Goal: Transaction & Acquisition: Download file/media

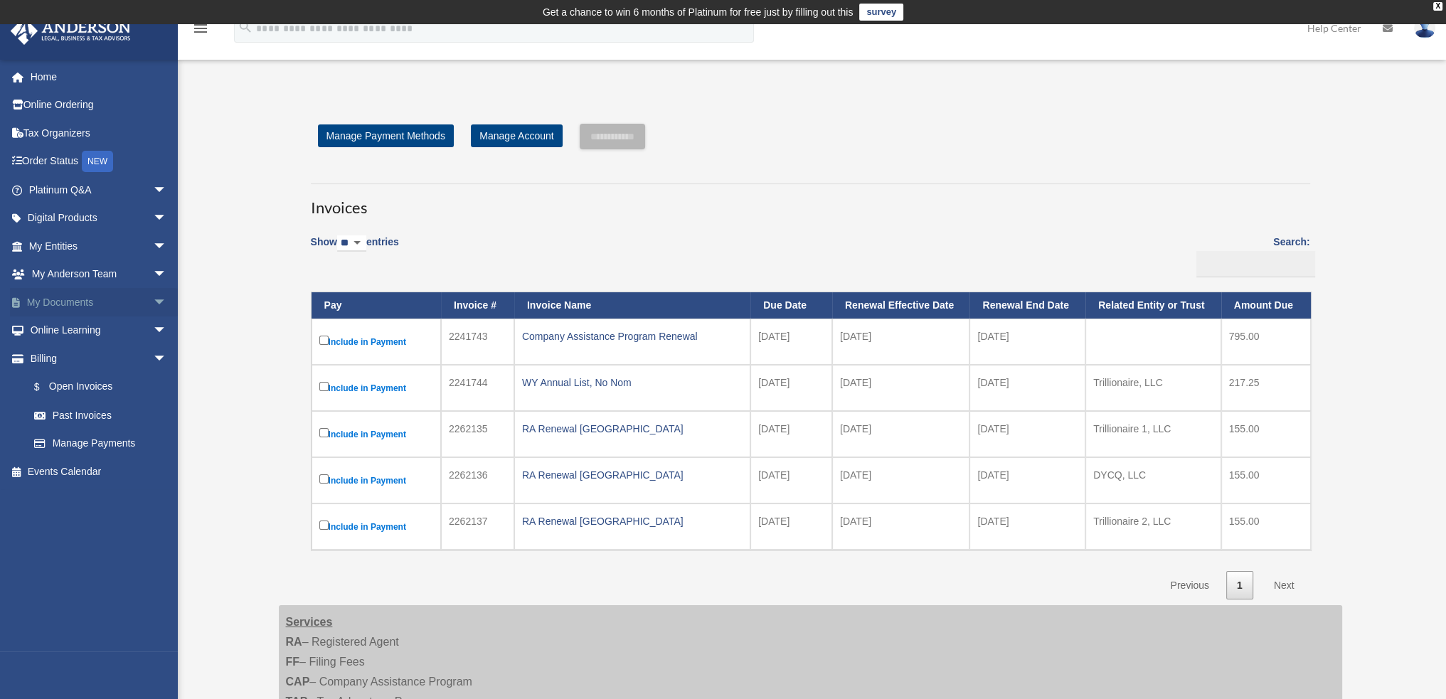
click at [45, 301] on link "My Documents arrow_drop_down" at bounding box center [99, 302] width 179 height 28
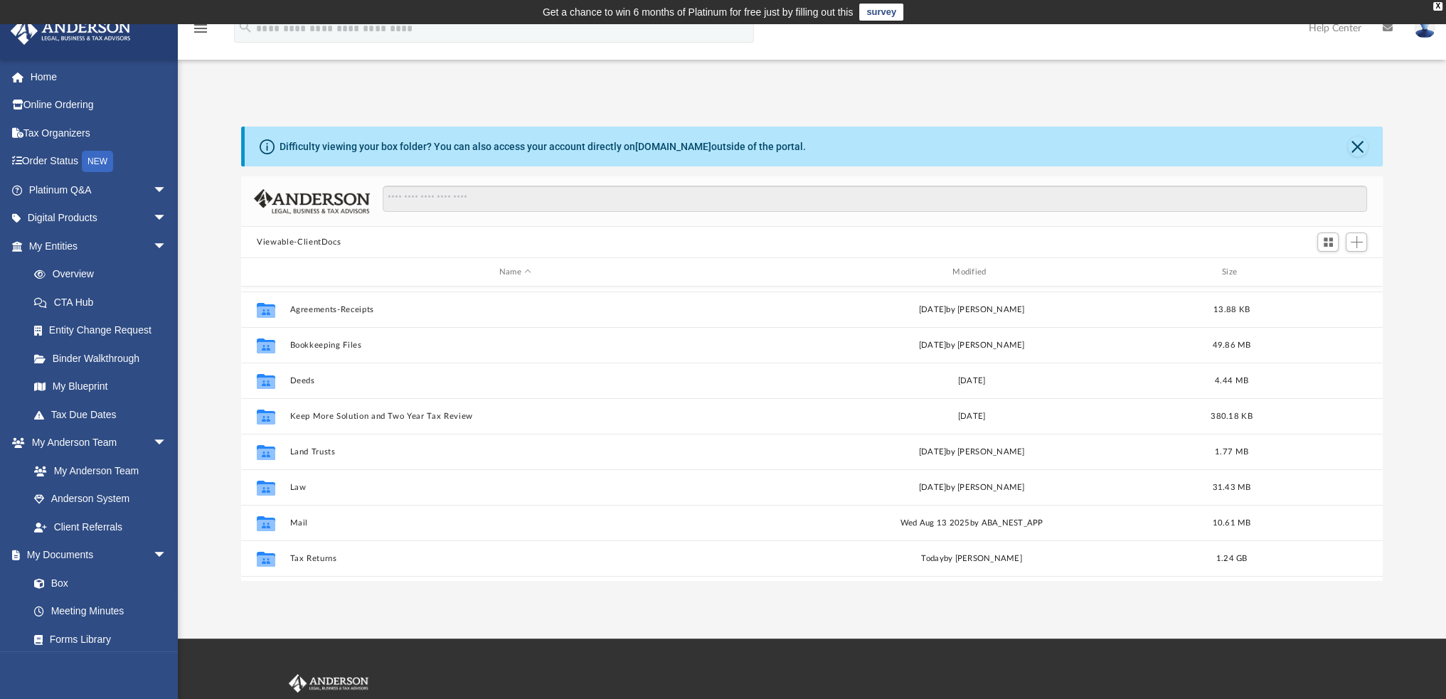
scroll to position [60, 0]
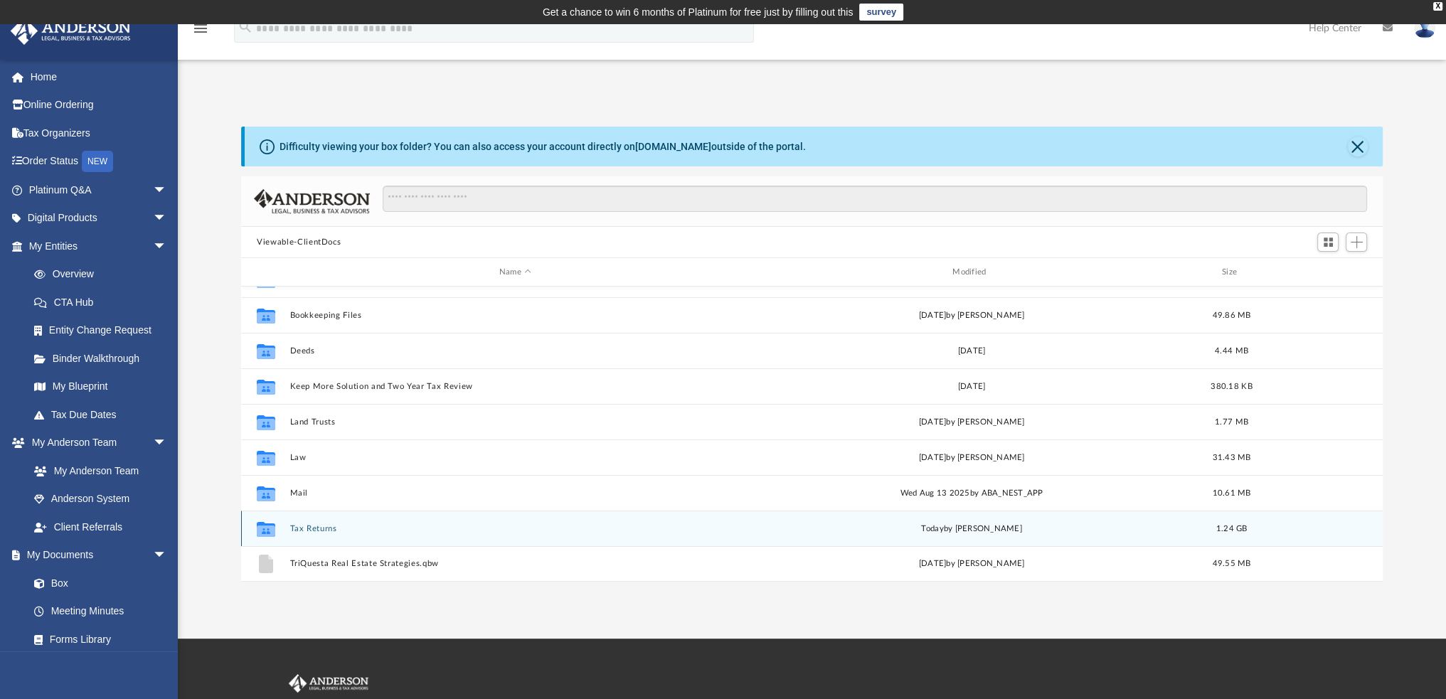
click at [318, 531] on button "Tax Returns" at bounding box center [515, 528] width 450 height 9
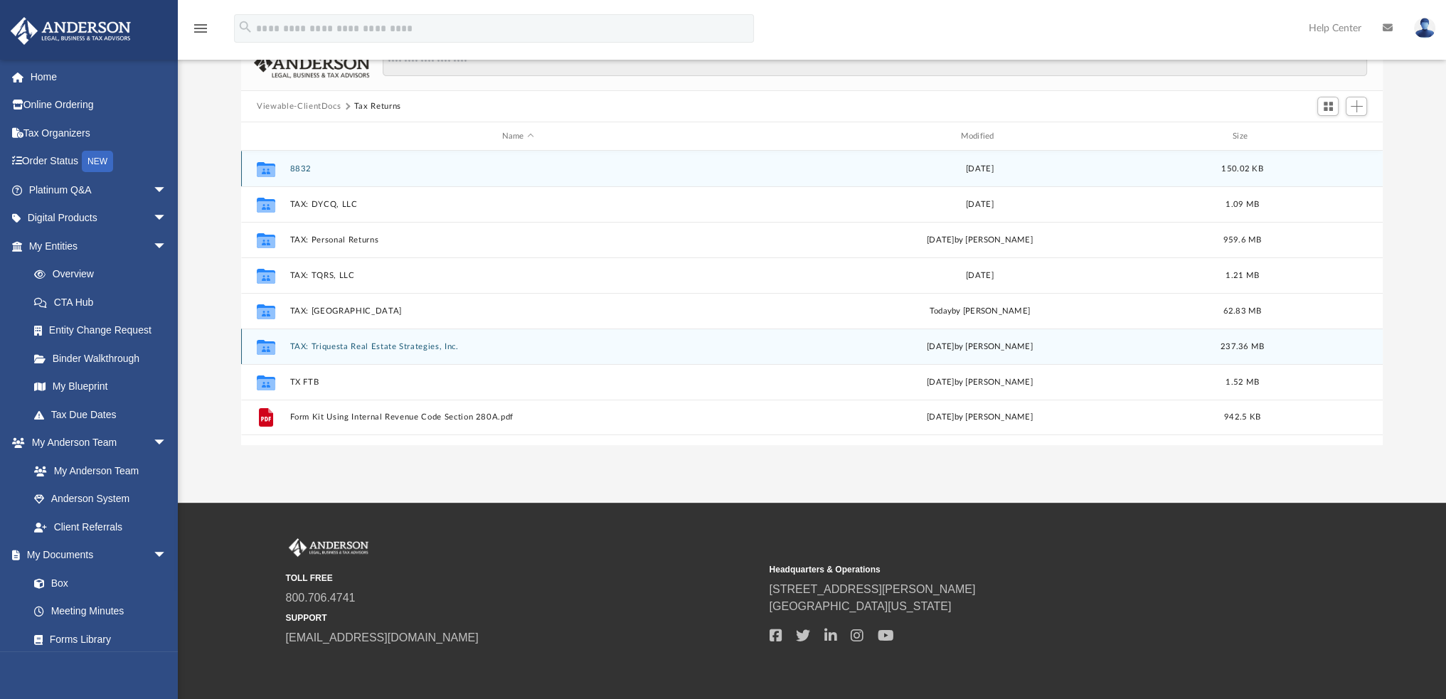
scroll to position [141, 0]
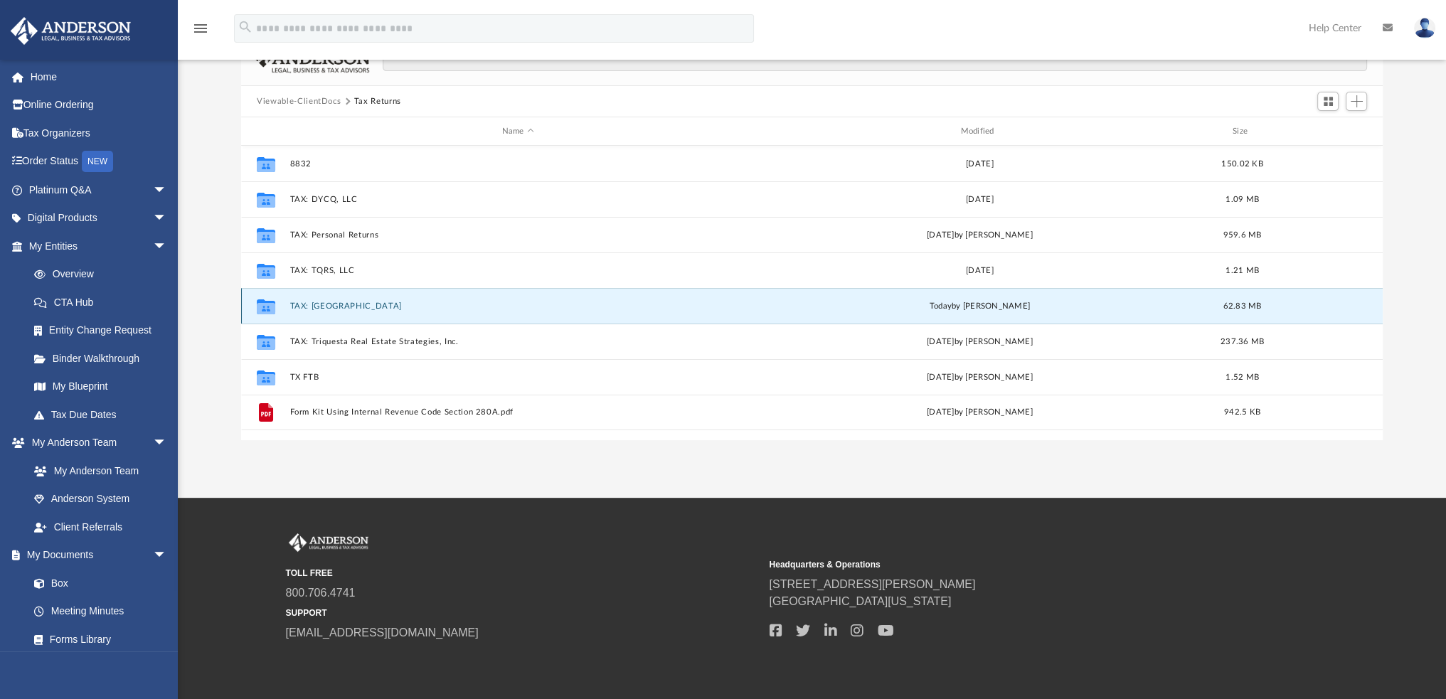
click at [318, 302] on button "TAX: [GEOGRAPHIC_DATA]" at bounding box center [518, 306] width 456 height 9
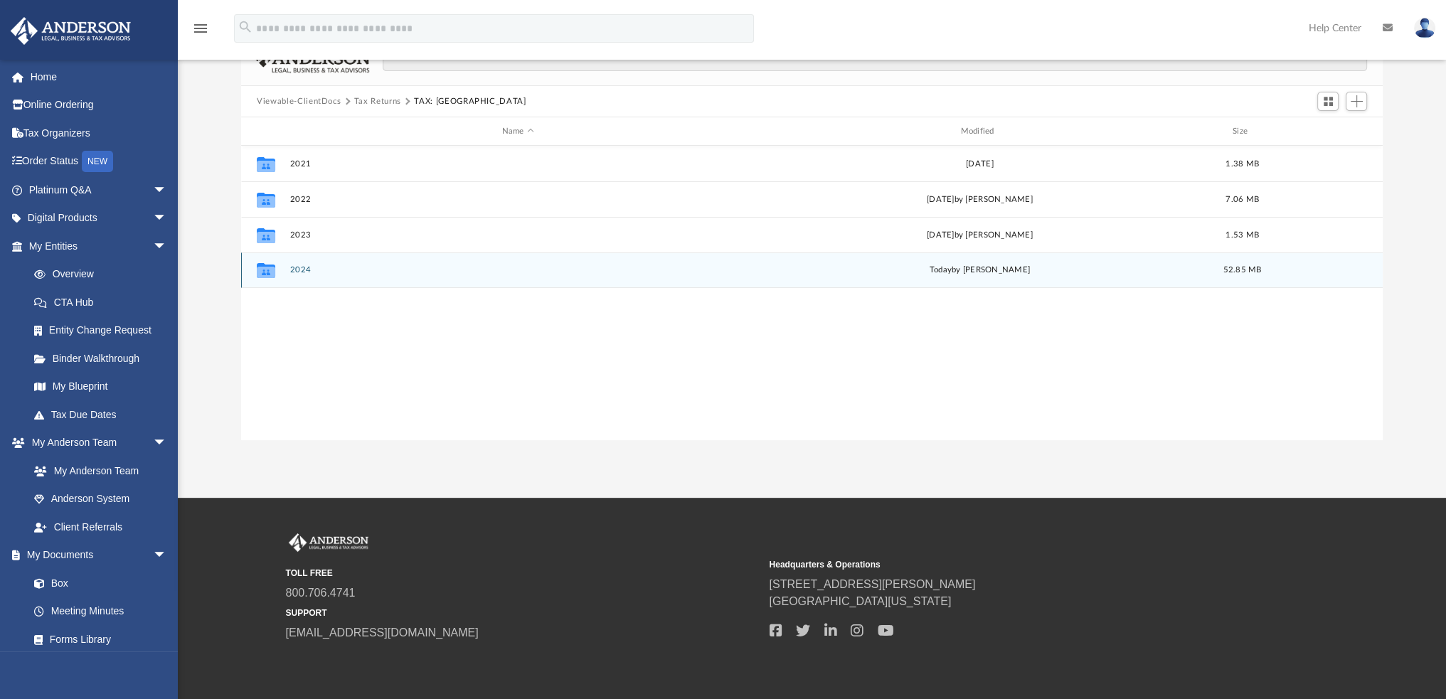
click at [296, 265] on button "2024" at bounding box center [518, 269] width 456 height 9
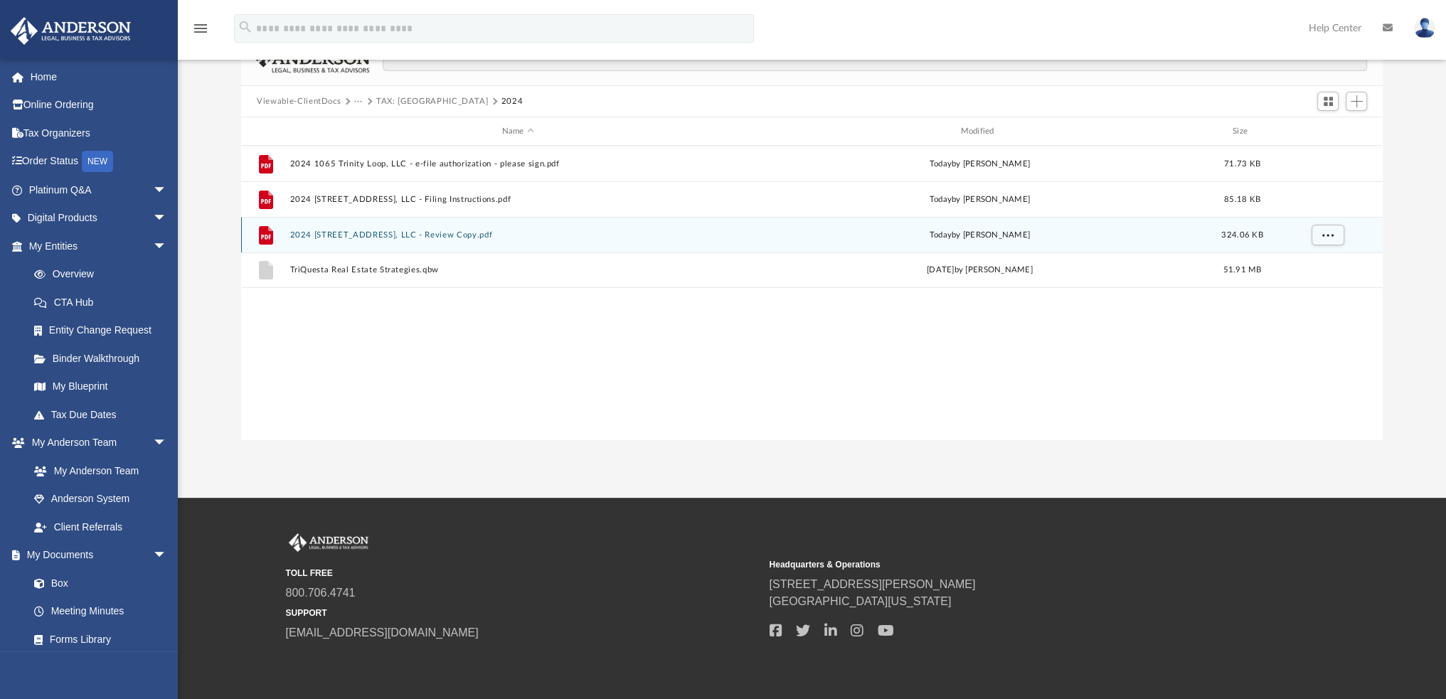
click at [364, 232] on button "2024 [STREET_ADDRESS], LLC - Review Copy.pdf" at bounding box center [518, 234] width 456 height 9
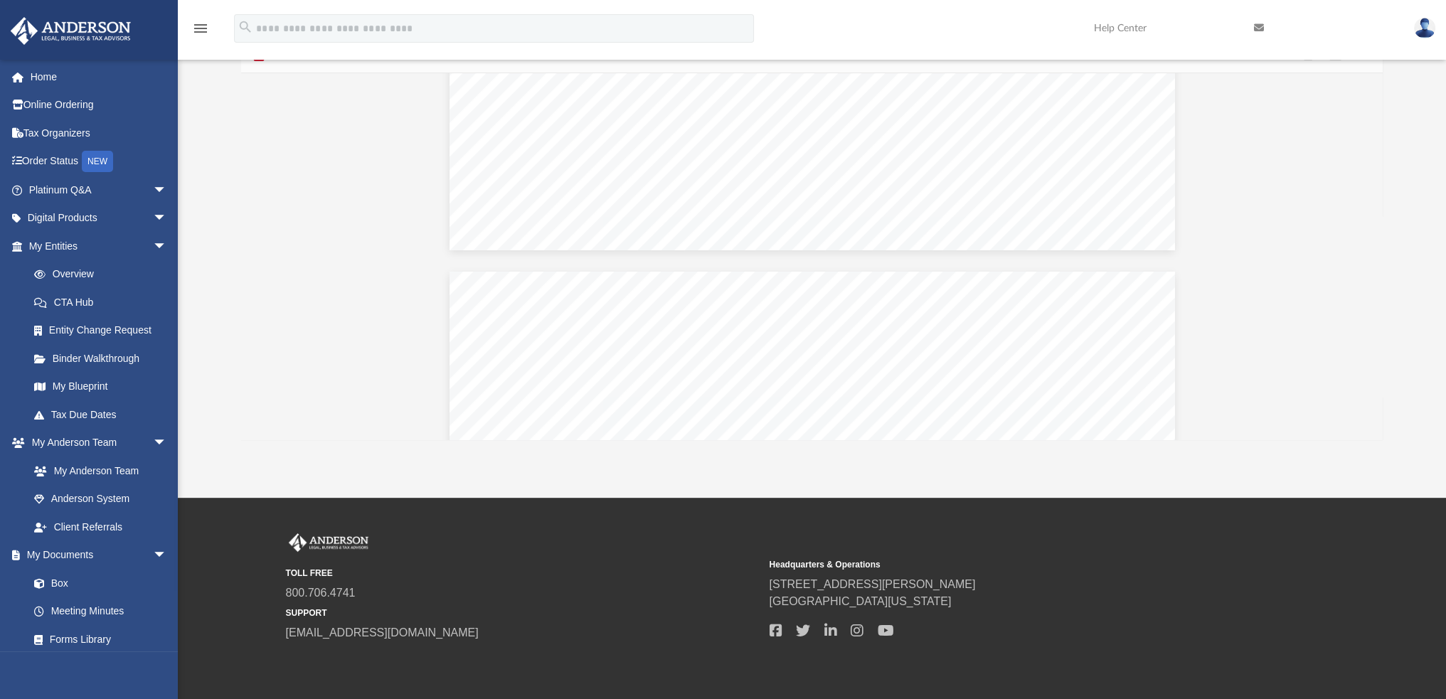
scroll to position [10589, 0]
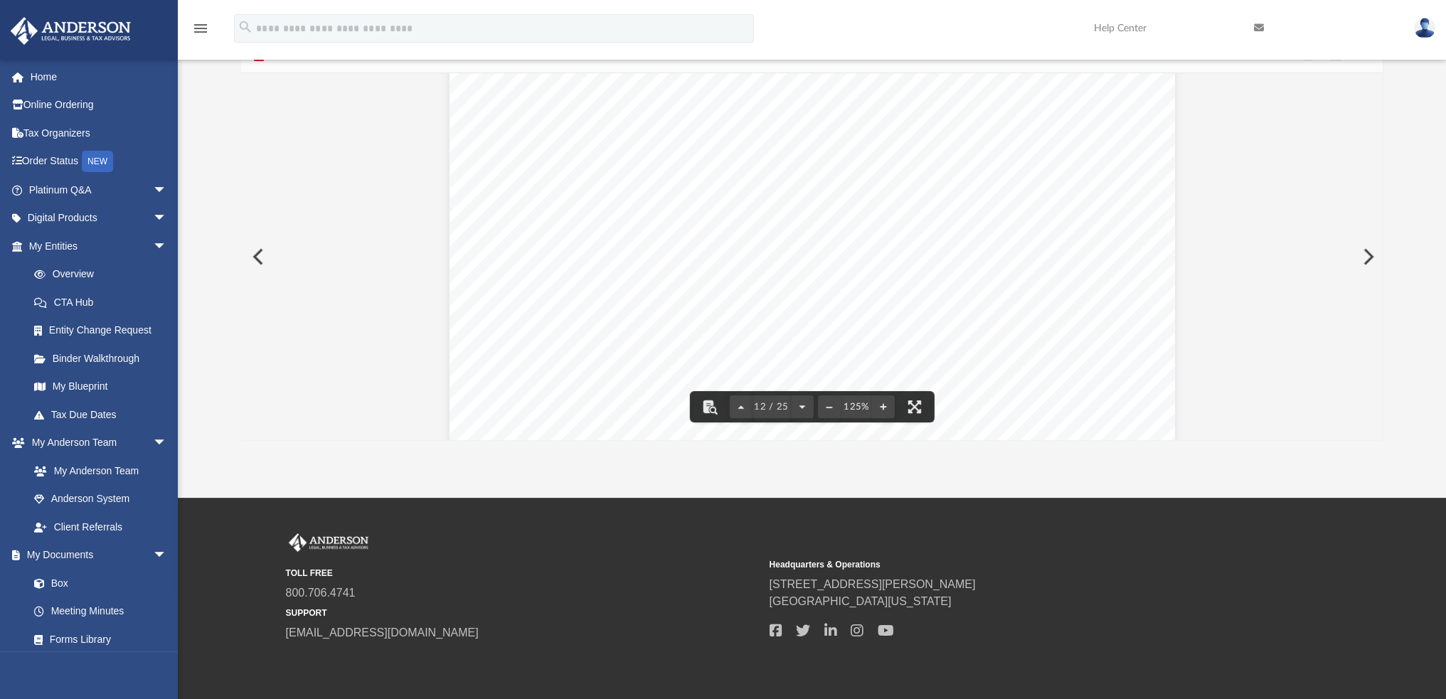
drag, startPoint x: 1381, startPoint y: 237, endPoint x: 1371, endPoint y: 430, distance: 193.7
click at [1386, 477] on div "App [EMAIL_ADDRESS][DOMAIN_NAME] Sign Out [EMAIL_ADDRESS][DOMAIN_NAME] Home Onl…" at bounding box center [723, 190] width 1446 height 615
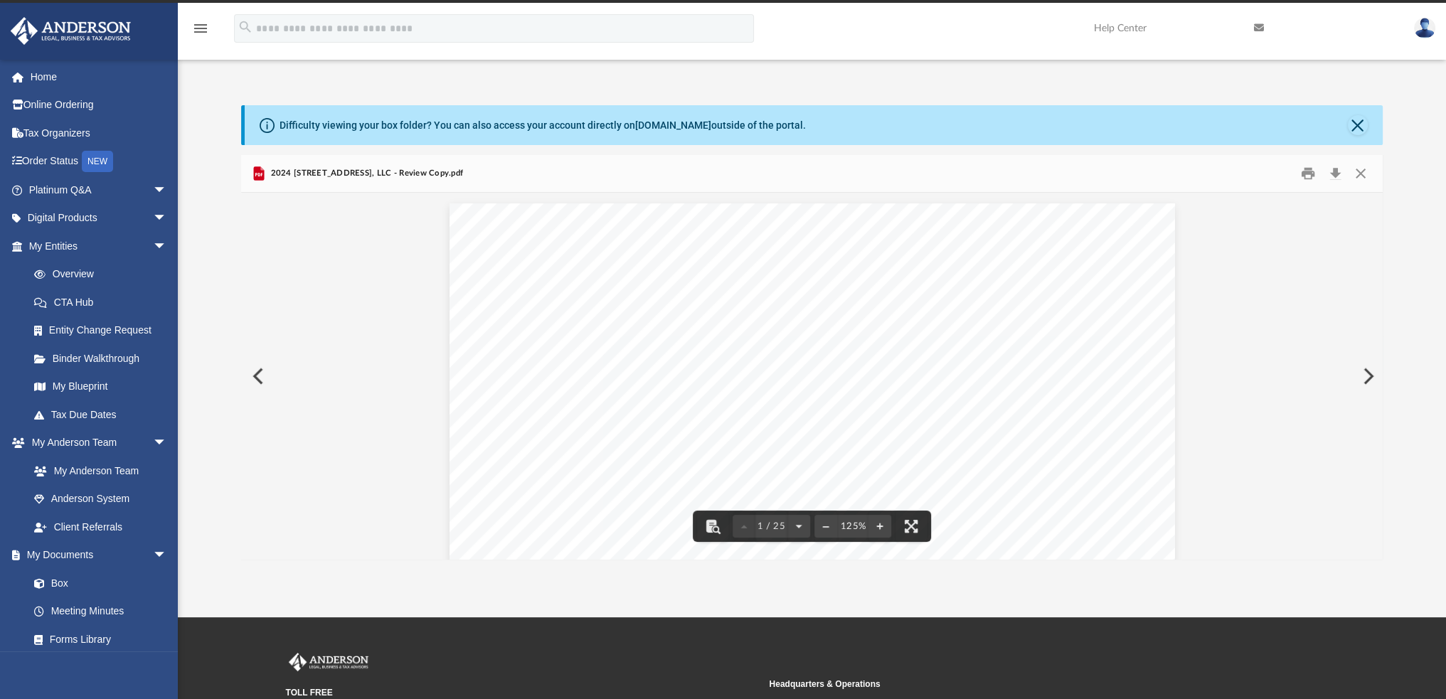
scroll to position [0, 0]
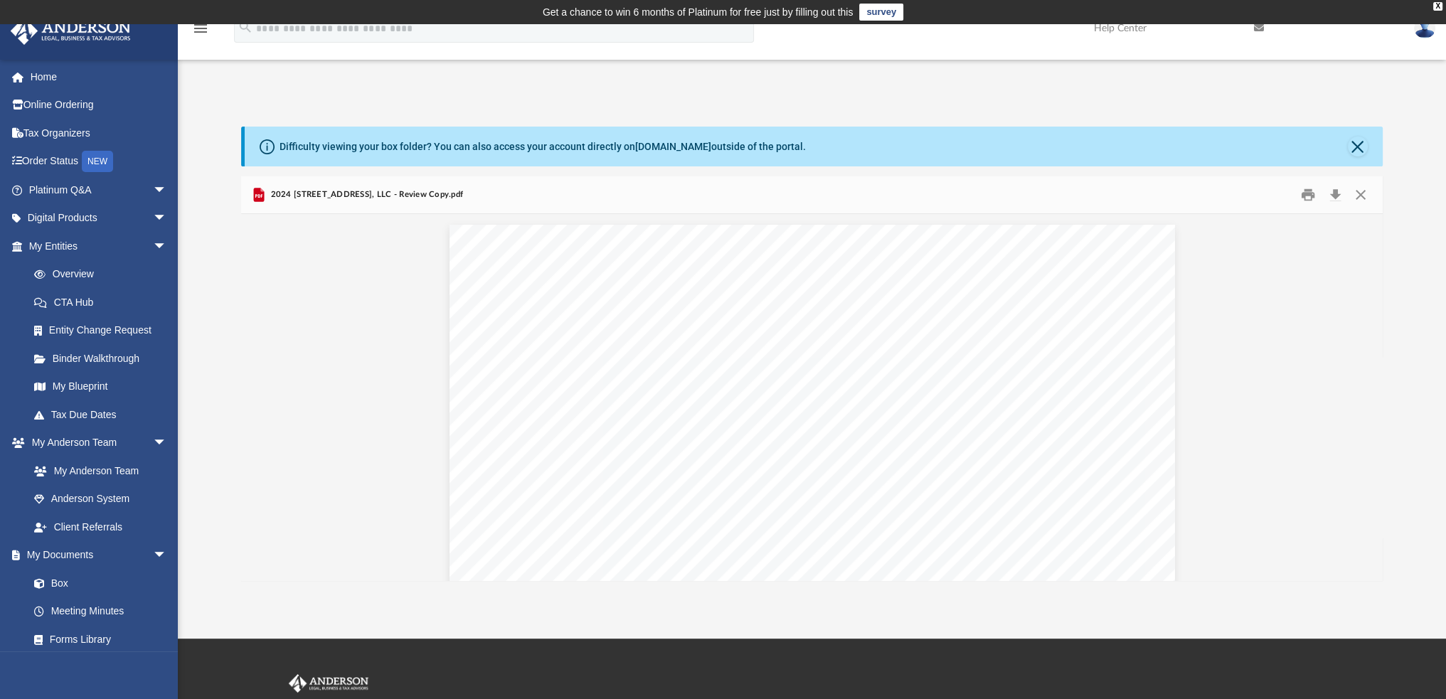
click at [1428, 27] on img at bounding box center [1424, 28] width 21 height 21
click at [1165, 123] on link "Logout" at bounding box center [1211, 124] width 142 height 29
